Goal: Navigation & Orientation: Find specific page/section

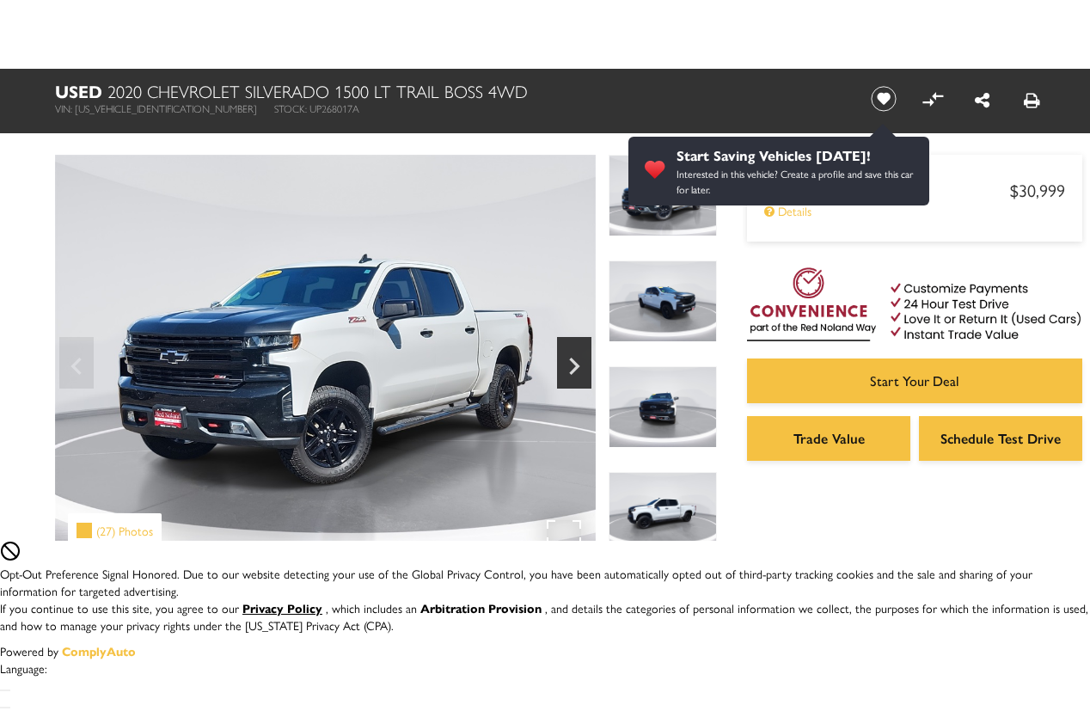
click at [117, 531] on div "(27) Photos" at bounding box center [115, 530] width 94 height 34
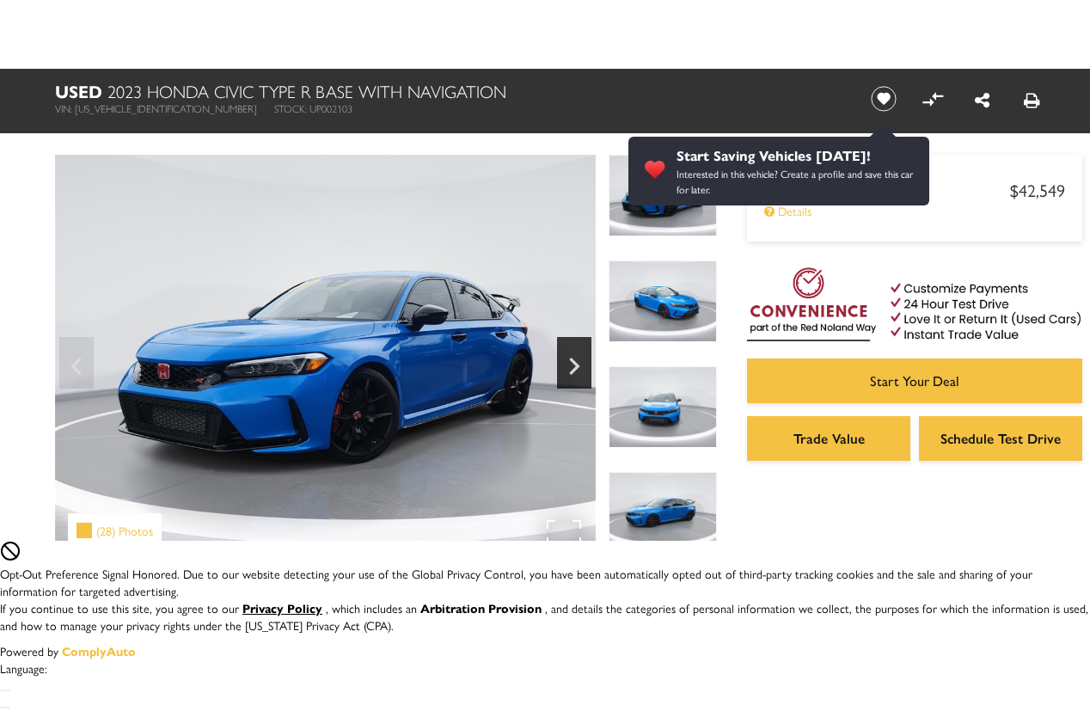
click at [117, 531] on div "(28) Photos" at bounding box center [115, 530] width 94 height 34
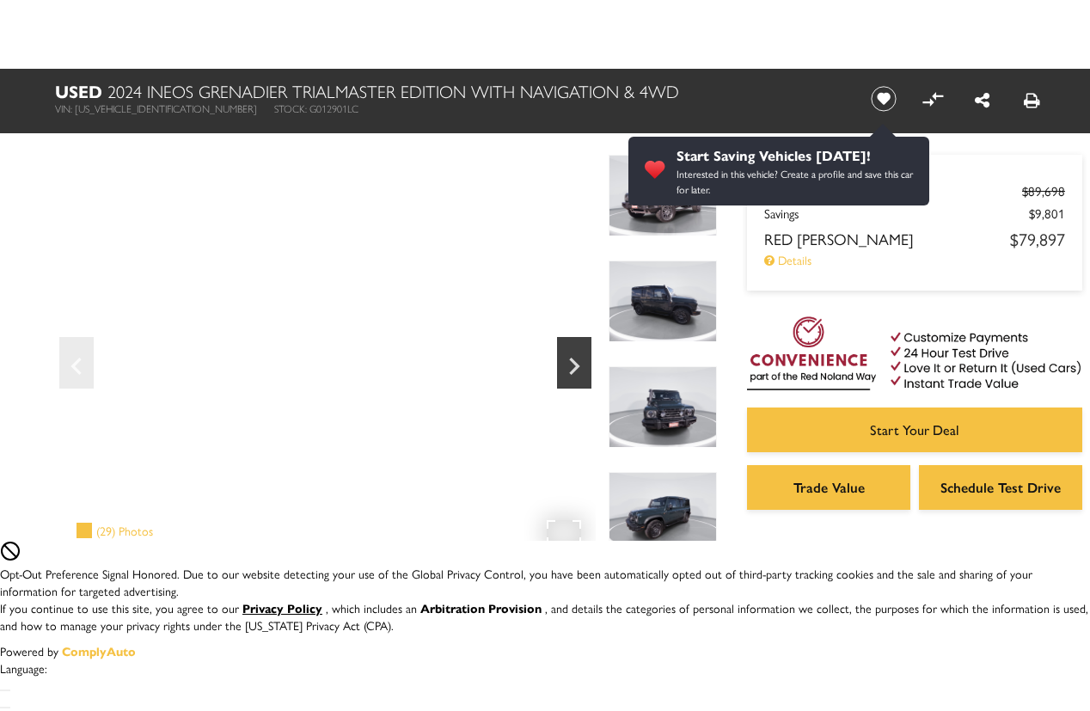
click at [117, 531] on div "(29) Photos" at bounding box center [115, 530] width 94 height 34
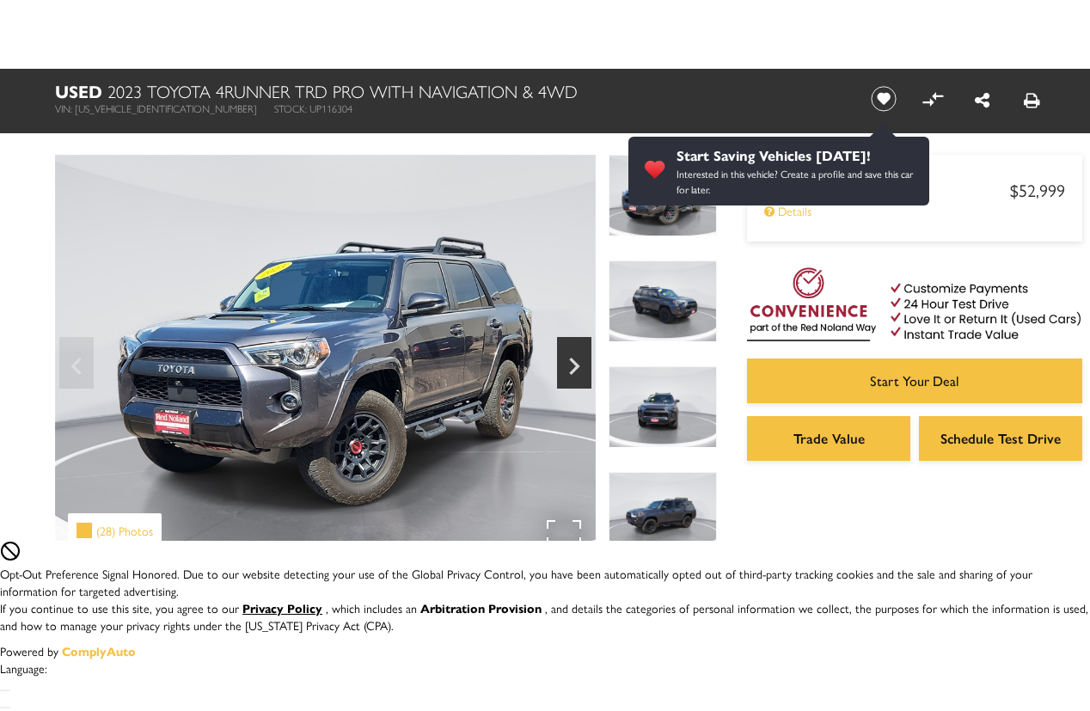
click at [117, 531] on div "(28) Photos" at bounding box center [115, 530] width 94 height 34
